Goal: Obtain resource: Obtain resource

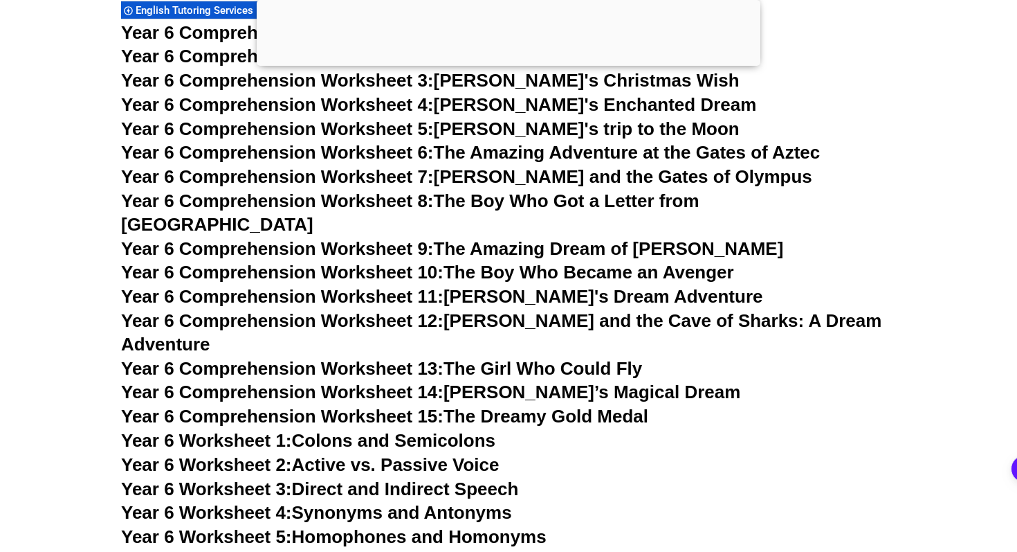
scroll to position [7649, 0]
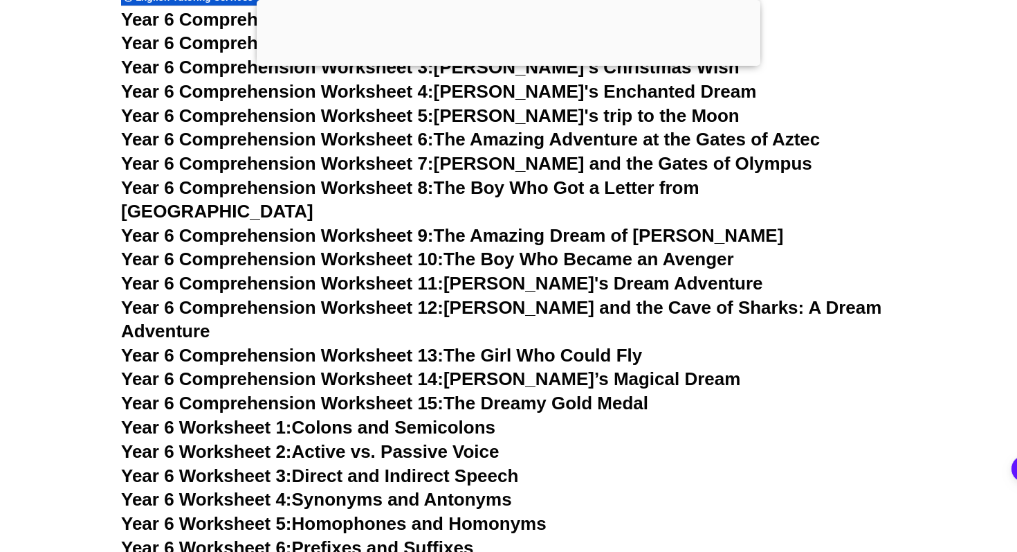
click at [666, 248] on link "Year 6 Comprehension Worksheet 10: The Boy Who Became an Avenger" at bounding box center [427, 258] width 613 height 21
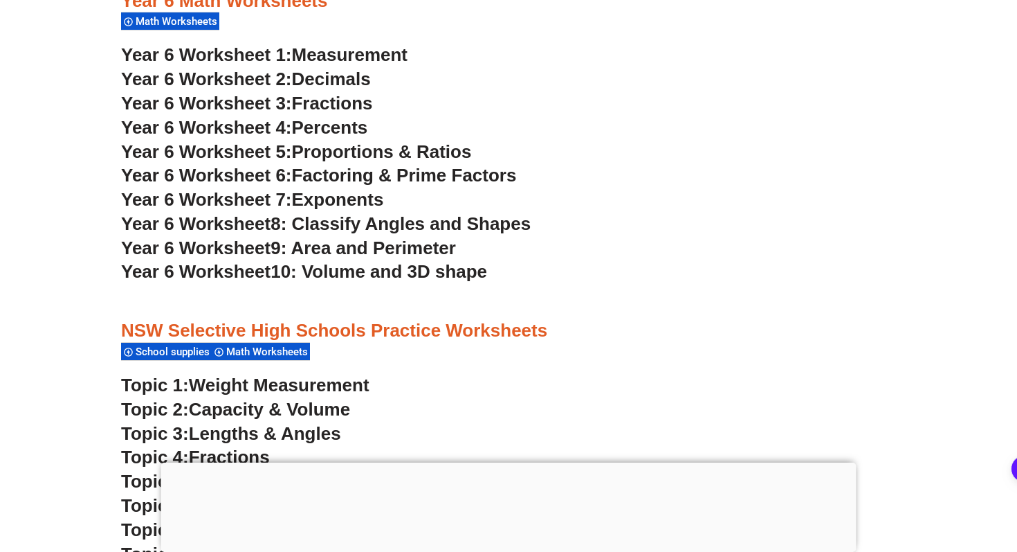
scroll to position [3251, 0]
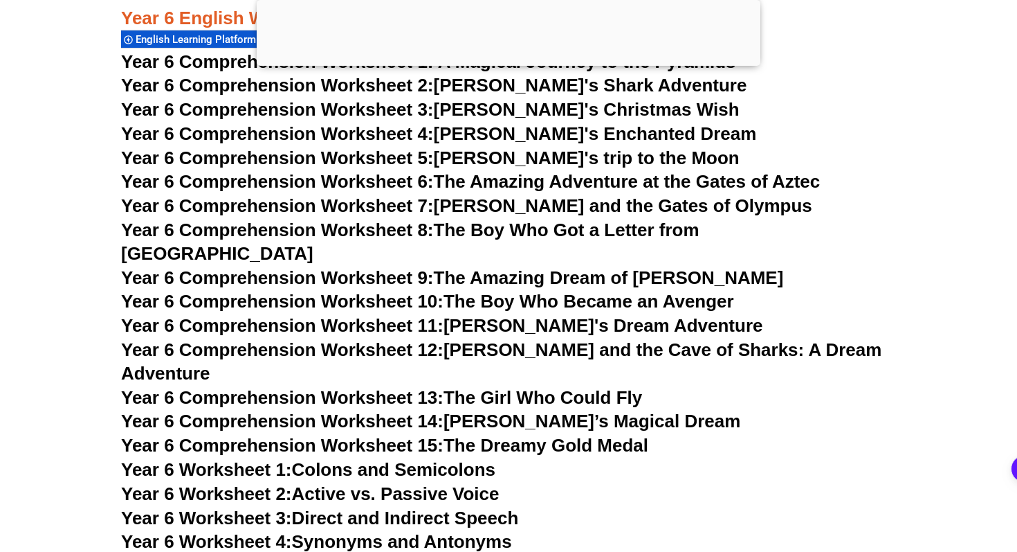
scroll to position [7314, 0]
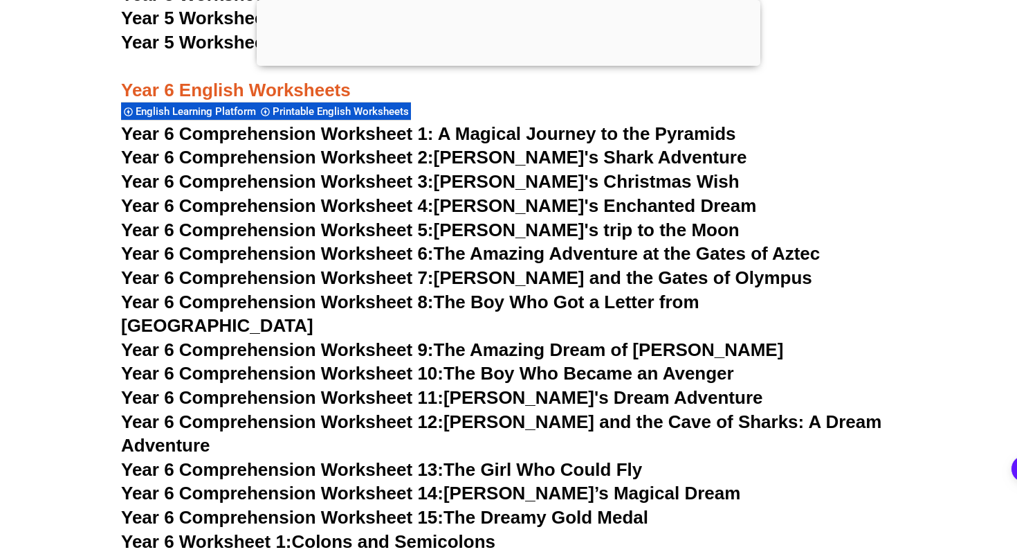
click at [452, 227] on link "Year 6 Comprehension Worksheet 5: Emily's trip to the Moon" at bounding box center [430, 229] width 619 height 21
